Goal: Navigation & Orientation: Find specific page/section

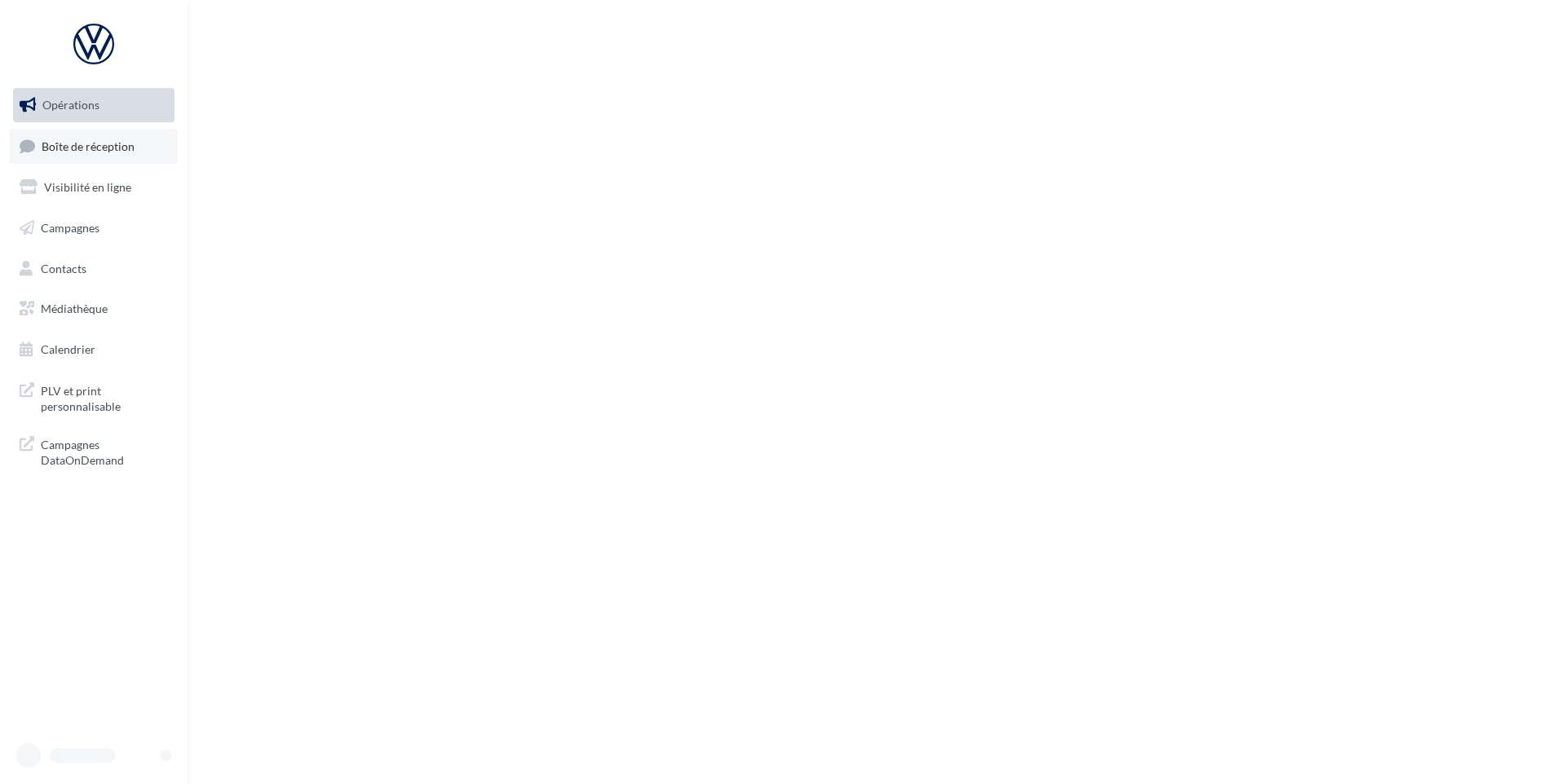
click at [118, 145] on span "Boîte de réception" at bounding box center [88, 146] width 93 height 14
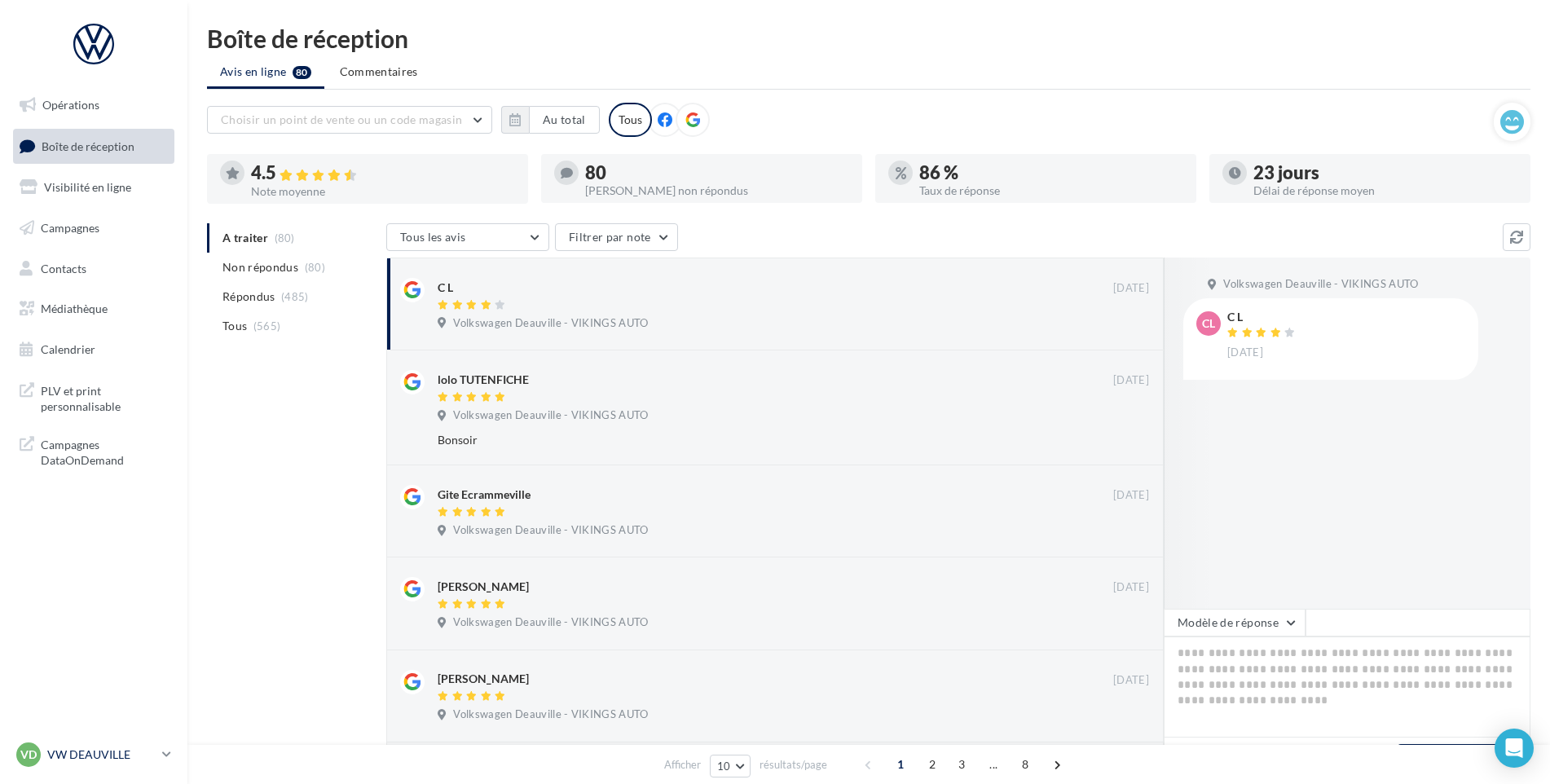
click at [70, 751] on p "VW DEAUVILLE" at bounding box center [102, 755] width 109 height 16
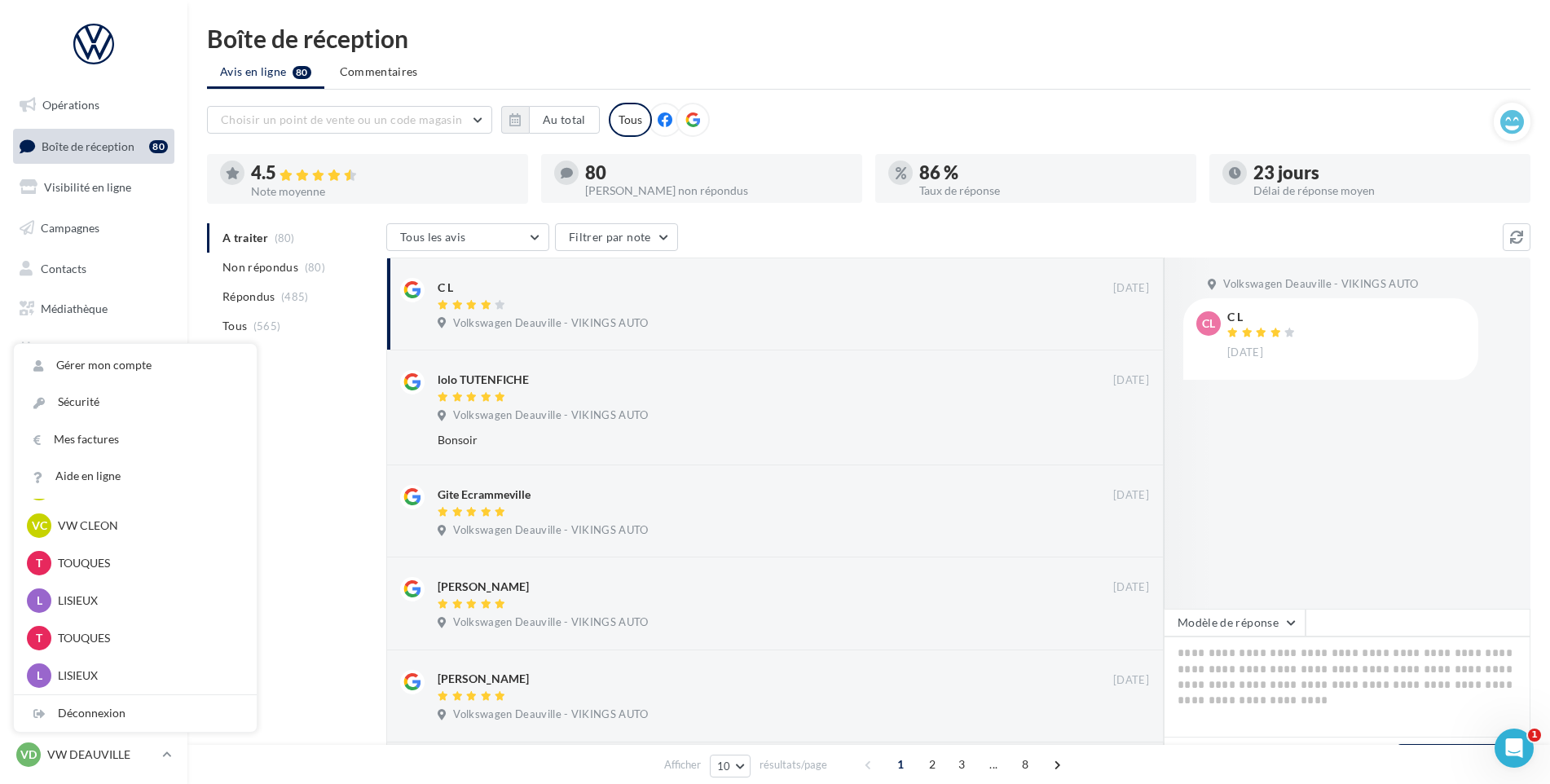
scroll to position [362, 0]
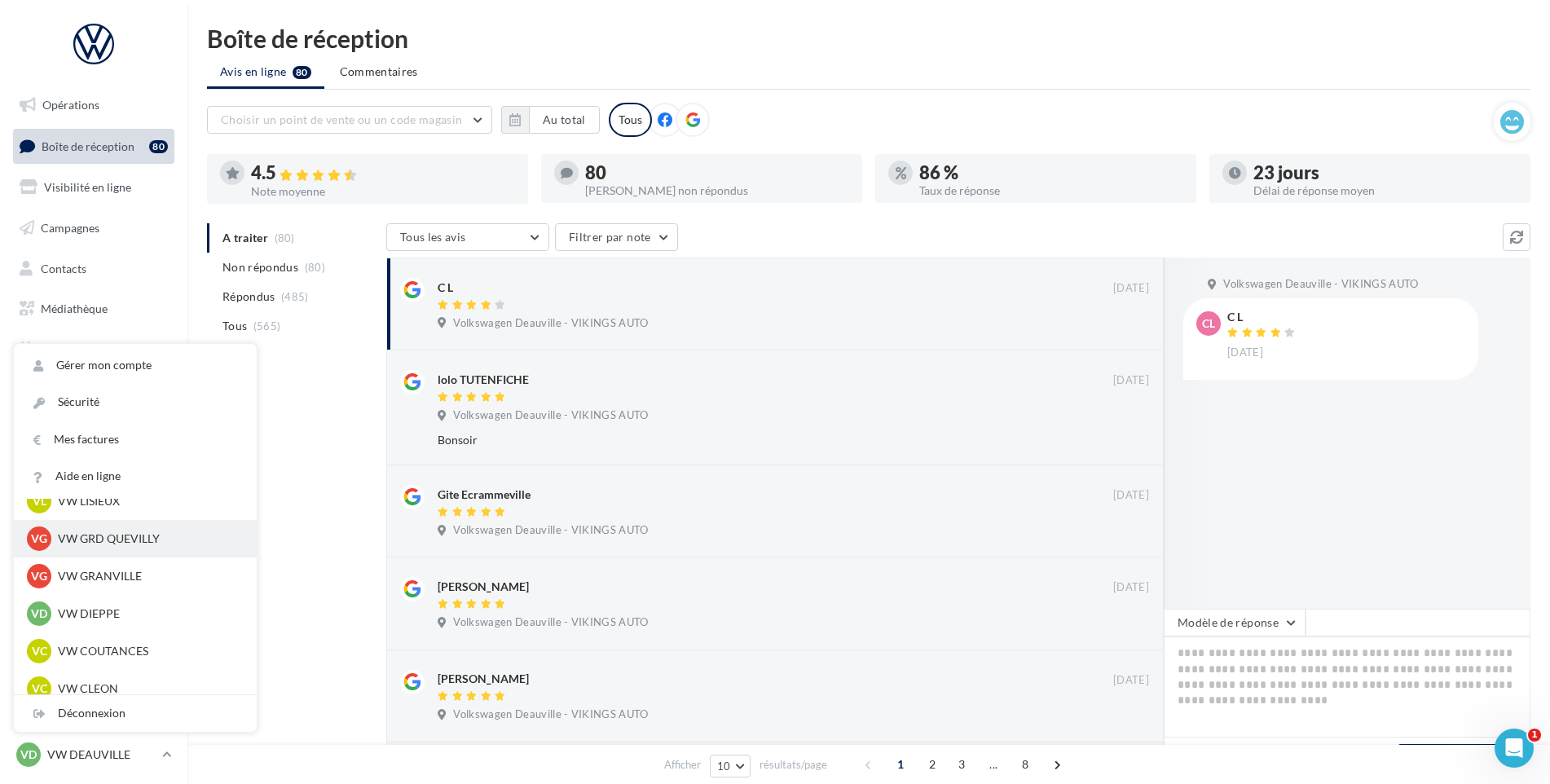
click at [121, 544] on p "VW GRD QUEVILLY" at bounding box center [147, 538] width 179 height 16
